Goal: Find specific page/section: Find specific page/section

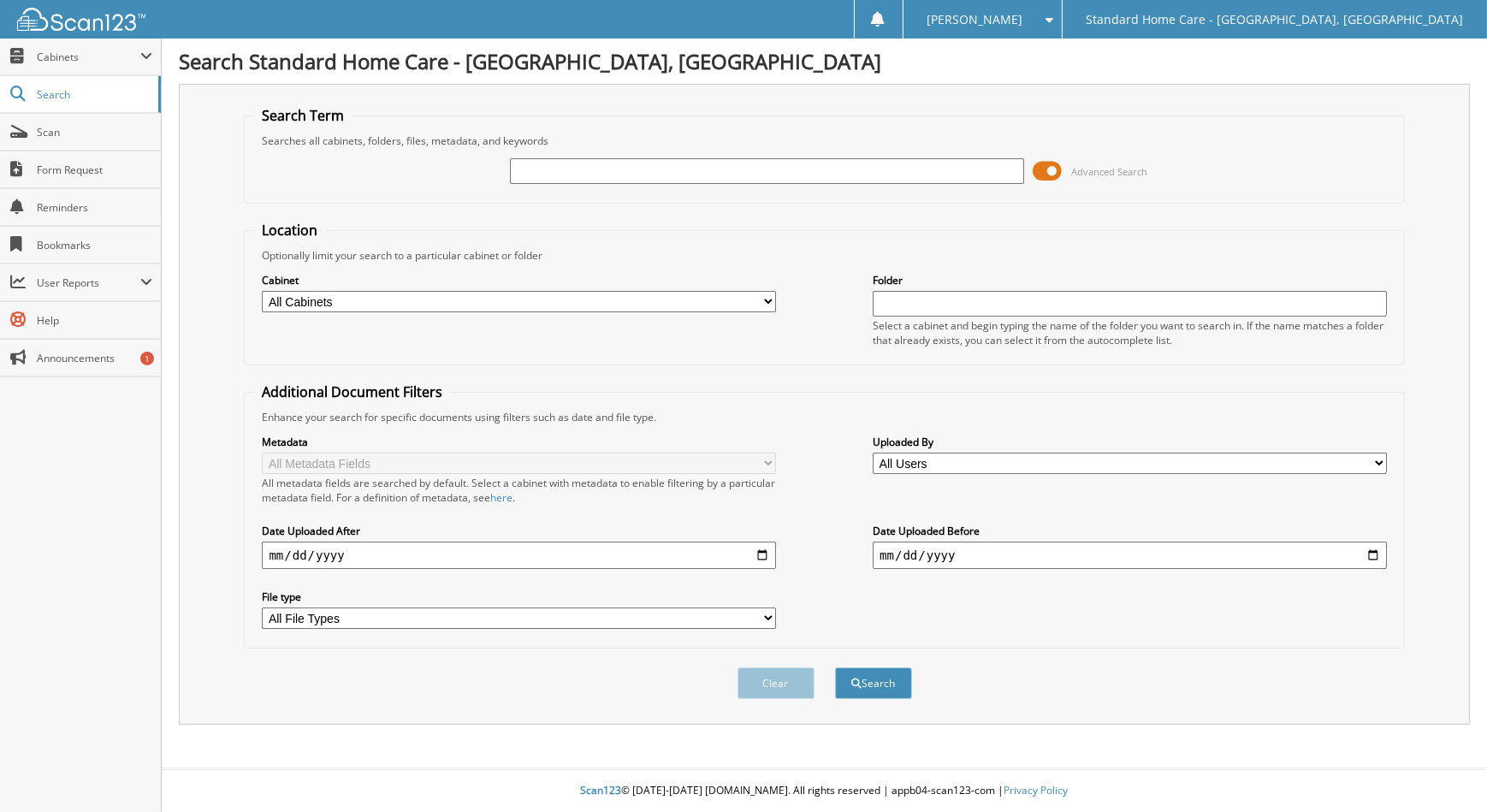
click at [629, 161] on input "text" at bounding box center [766, 171] width 513 height 26
type input "davis"
click at [835, 668] on button "Search" at bounding box center [873, 683] width 77 height 32
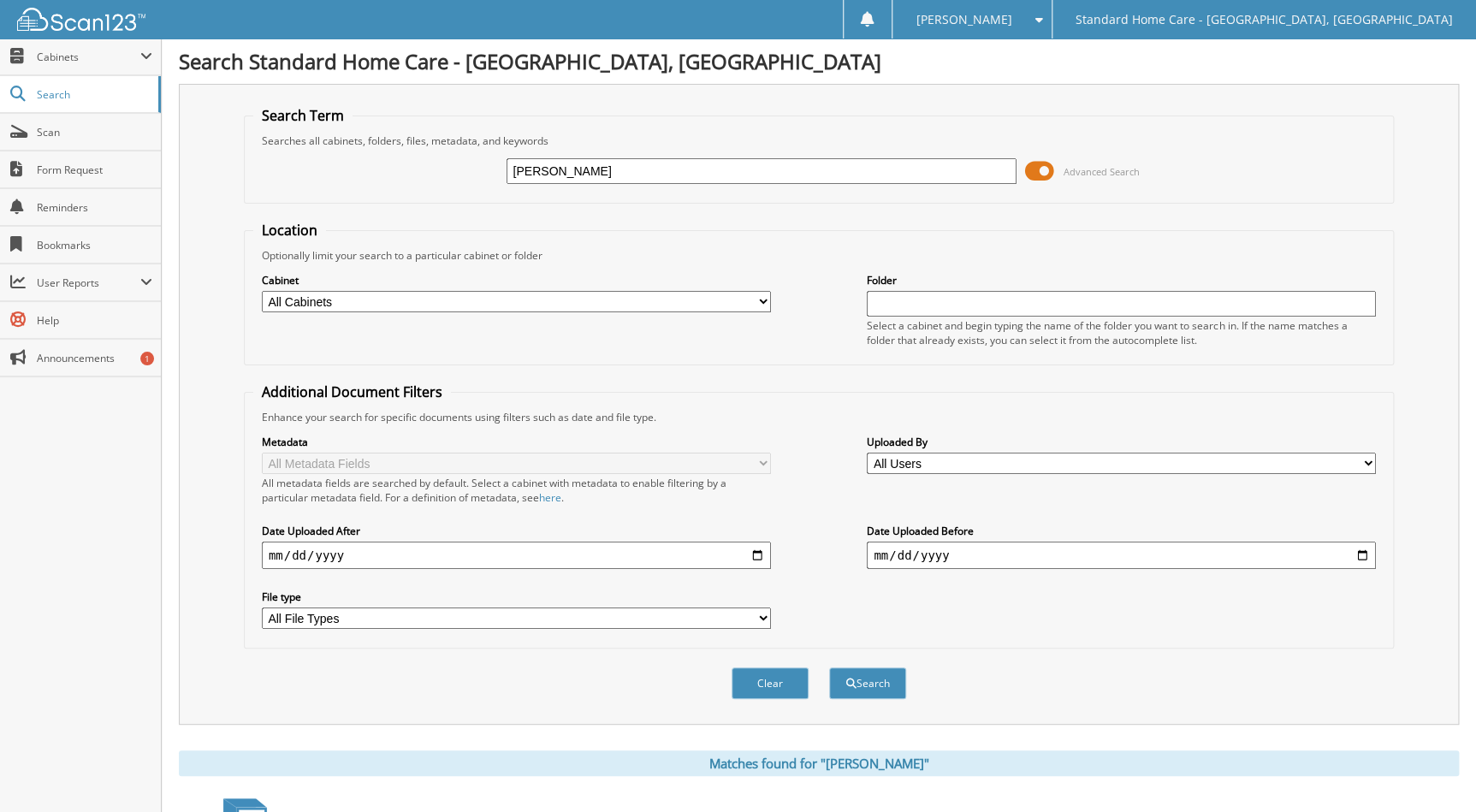
type input "davis tyjane"
click at [829, 668] on button "Search" at bounding box center [868, 683] width 77 height 32
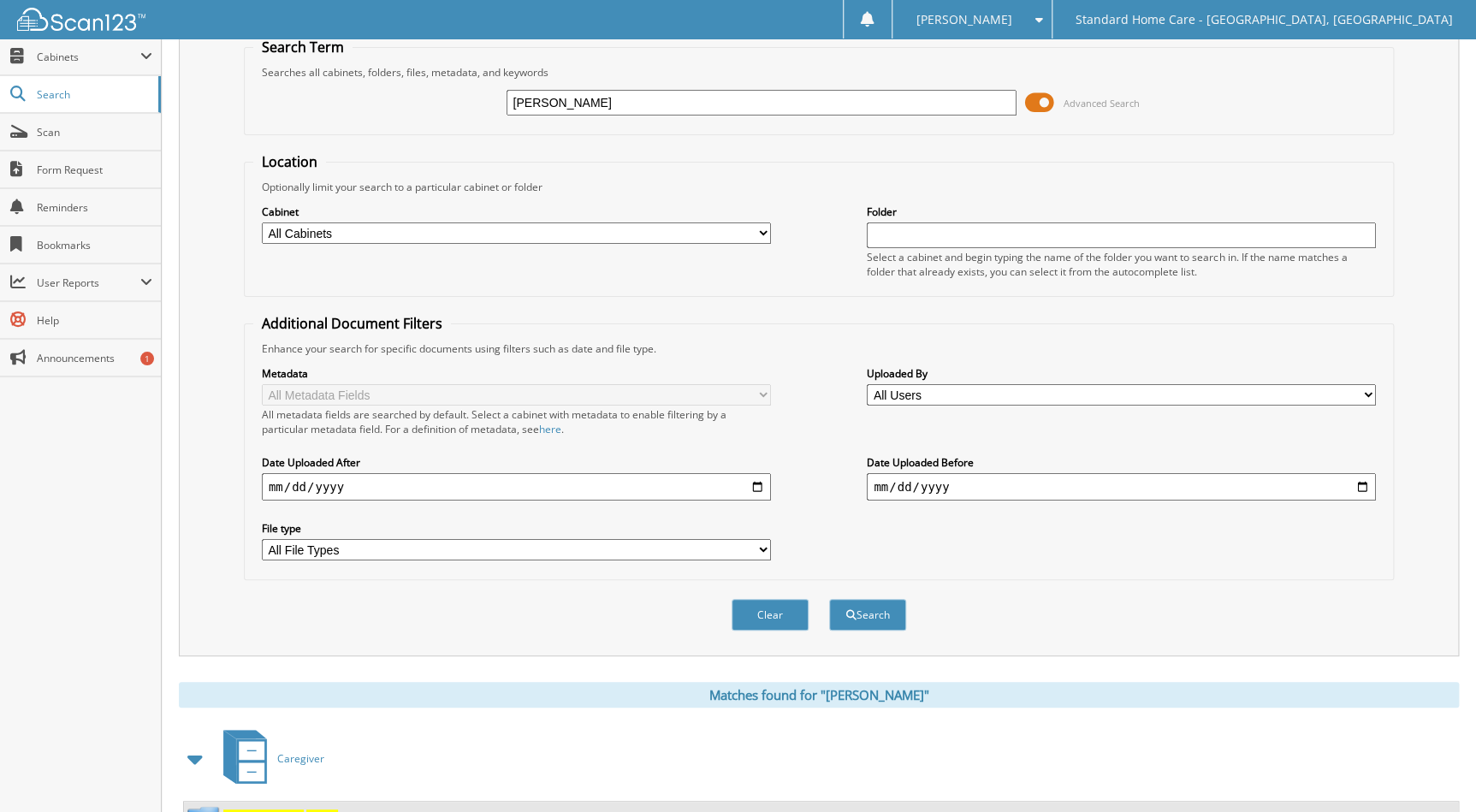
scroll to position [134, 0]
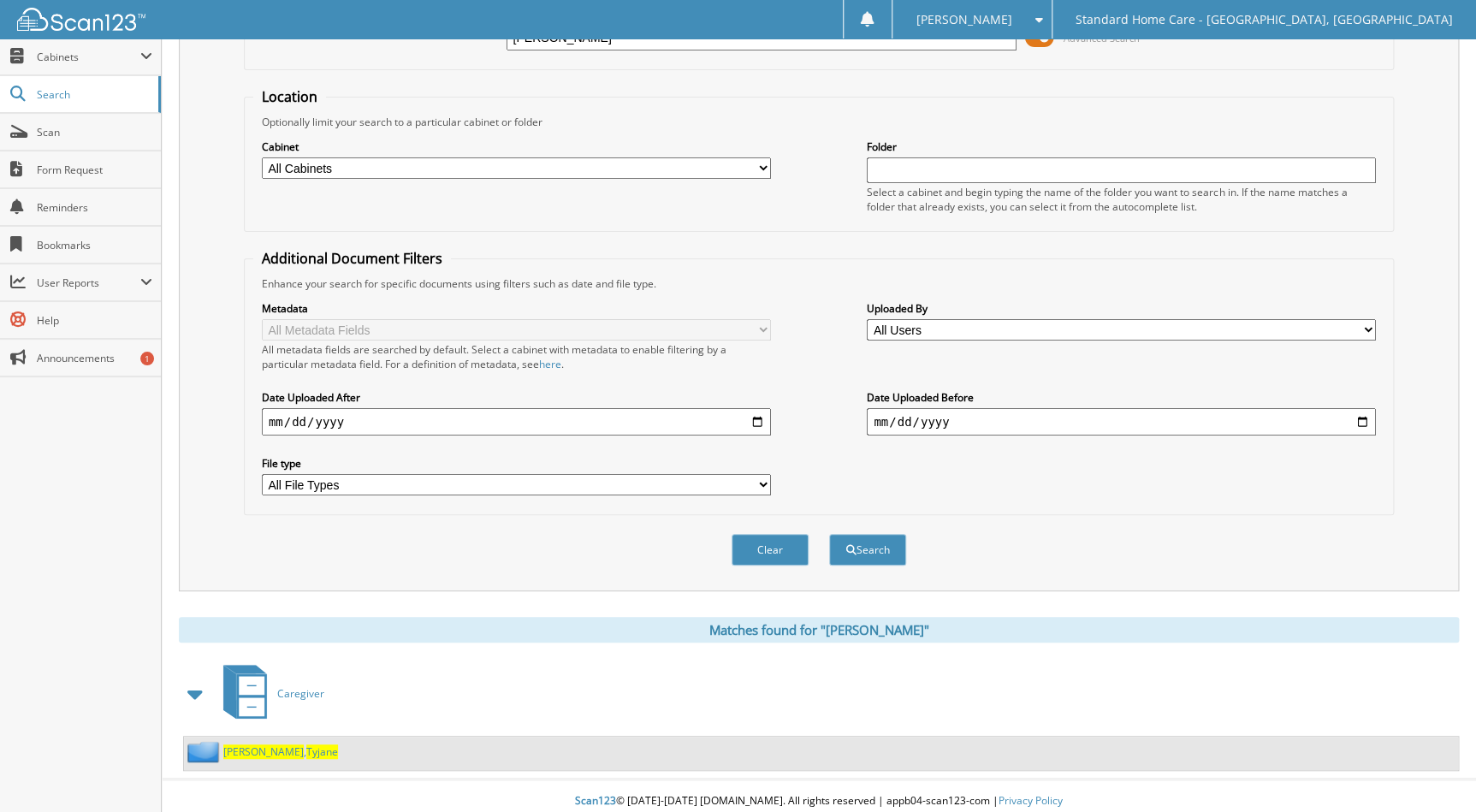
click at [306, 745] on span "Tyjane" at bounding box center [322, 752] width 32 height 15
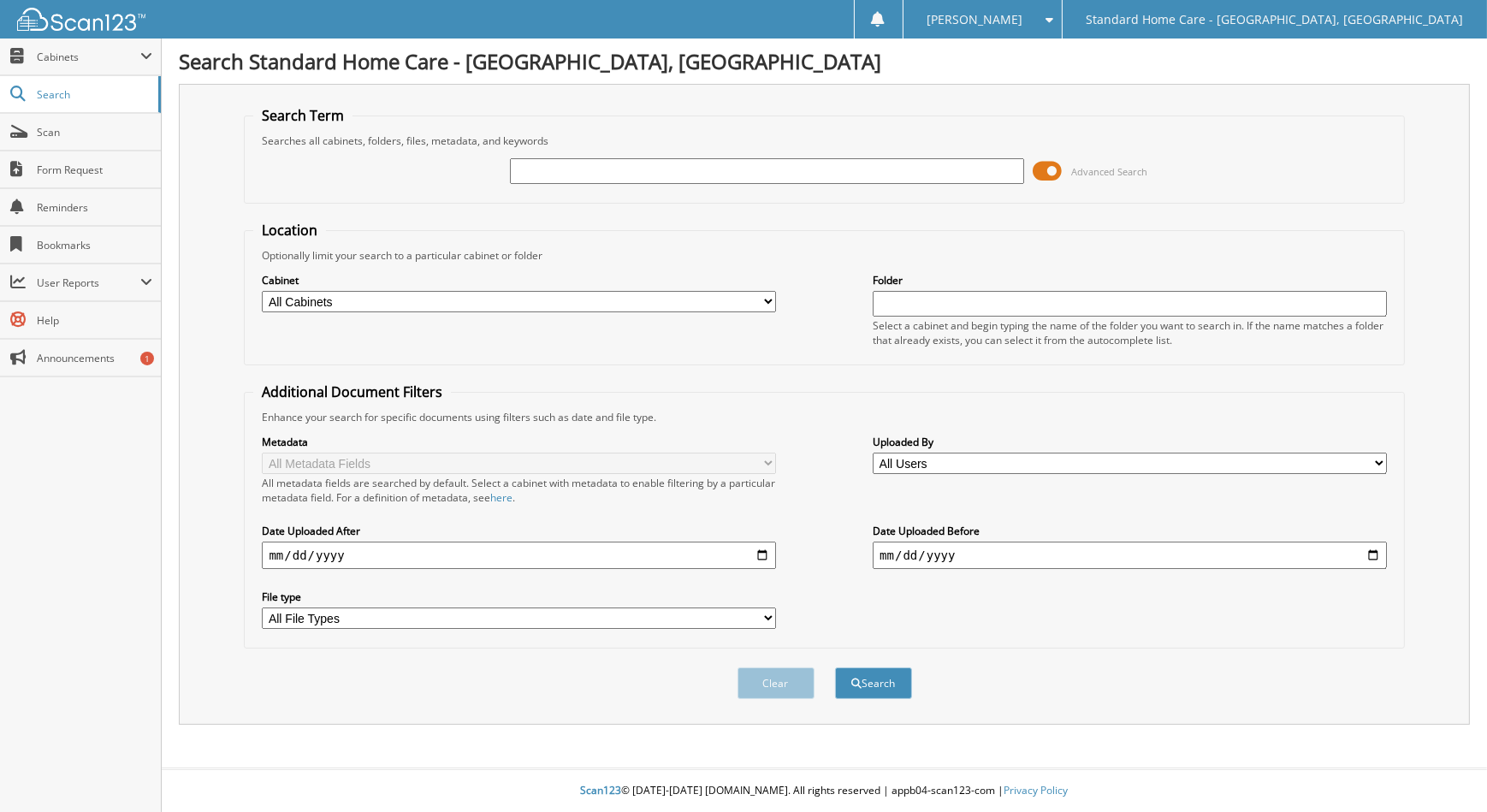
click at [890, 177] on input "text" at bounding box center [766, 171] width 513 height 26
type input "TYJANE"
click at [835, 668] on button "Search" at bounding box center [873, 683] width 77 height 32
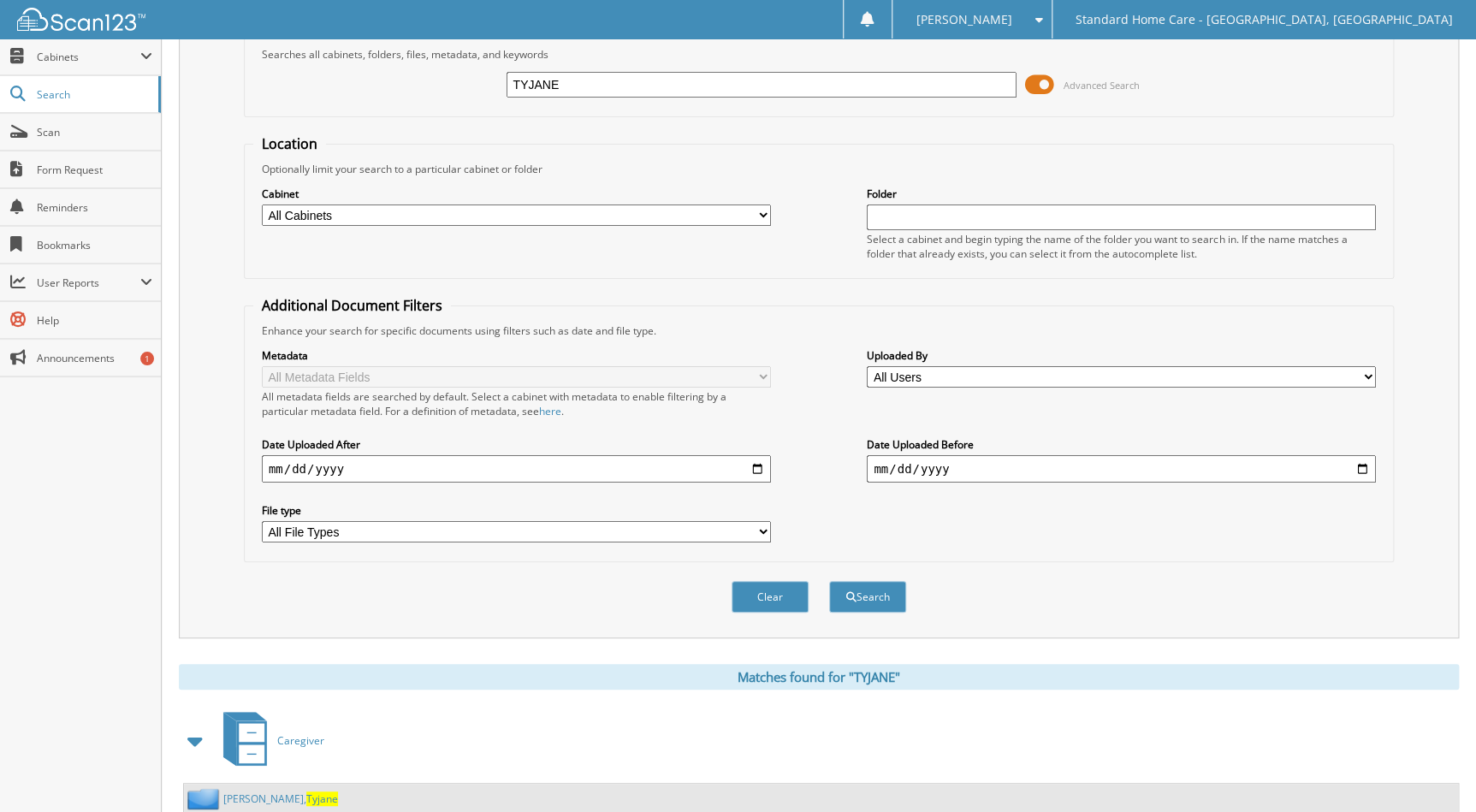
scroll to position [134, 0]
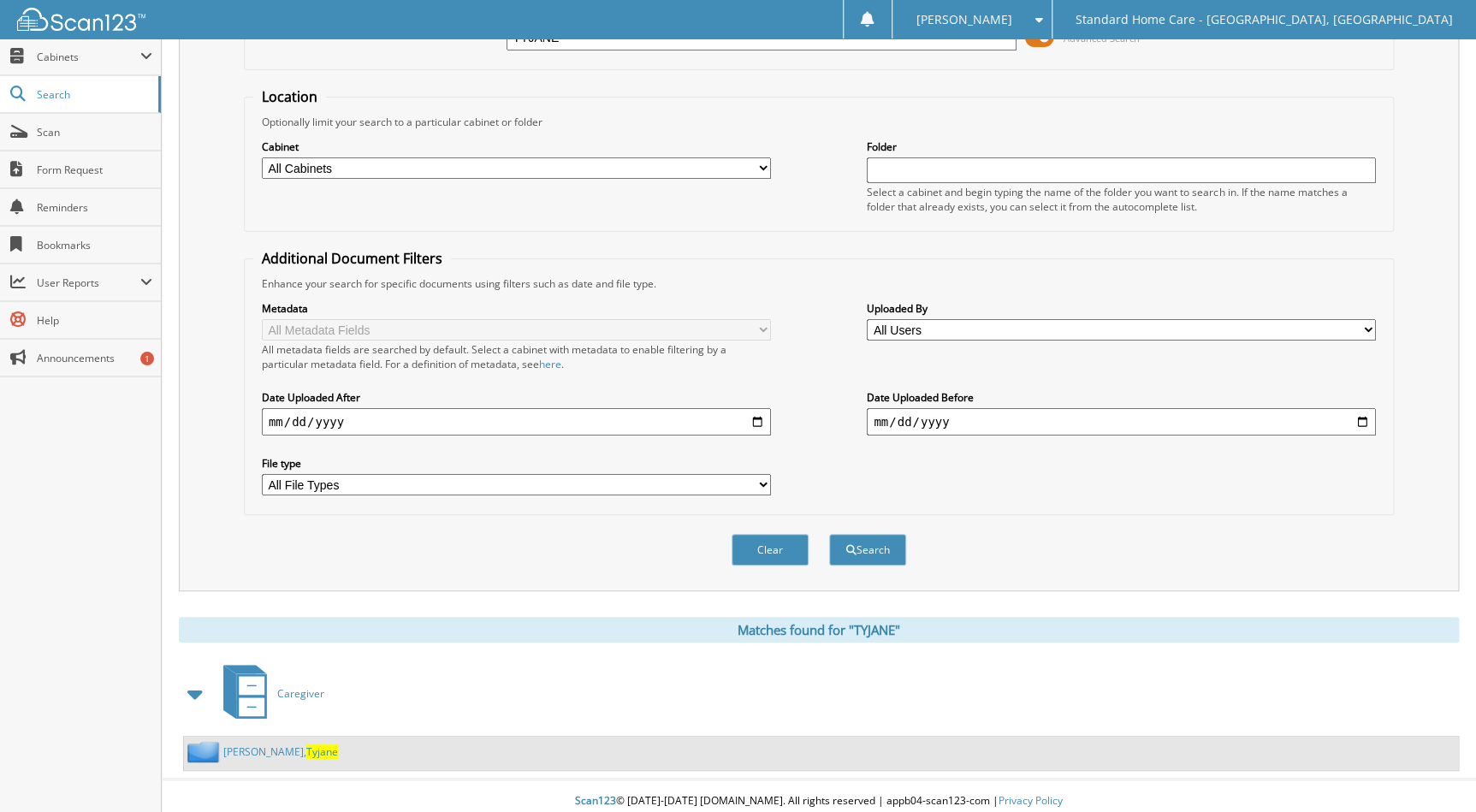
click at [248, 746] on link "[PERSON_NAME]" at bounding box center [280, 752] width 114 height 15
